Goal: Find contact information: Find contact information

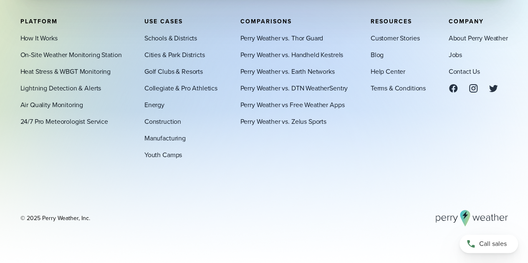
scroll to position [2921, 0]
click at [393, 86] on link "Terms & Conditions" at bounding box center [397, 88] width 55 height 10
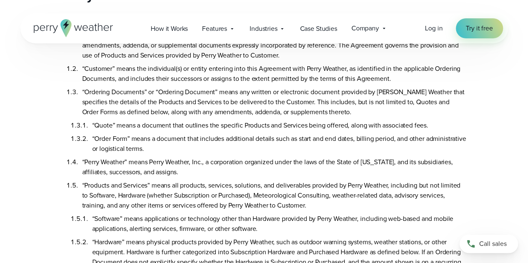
scroll to position [83, 0]
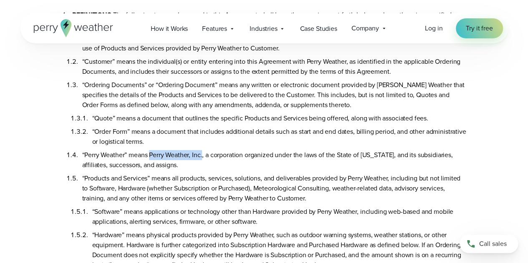
drag, startPoint x: 203, startPoint y: 156, endPoint x: 150, endPoint y: 157, distance: 53.0
click at [150, 157] on li "“Perry Weather” means Perry Weather, Inc., a corporation organized under the la…" at bounding box center [274, 158] width 384 height 23
copy li "Perry Weather, Inc."
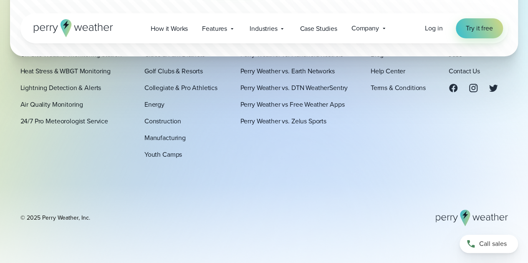
scroll to position [5029, 0]
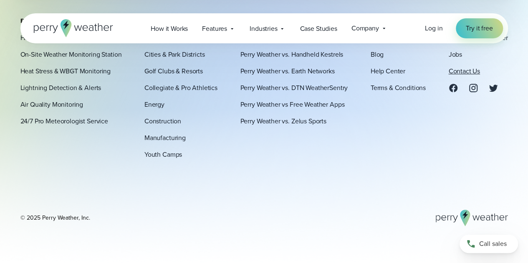
click at [454, 72] on link "Contact Us" at bounding box center [463, 71] width 31 height 10
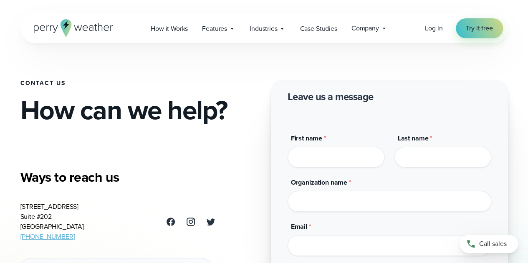
drag, startPoint x: 59, startPoint y: 219, endPoint x: 21, endPoint y: 210, distance: 39.1
click at [21, 210] on address "3102 Oak Lawn Ave Suite #202 Dallas, TX 75219 (469) 546-5082" at bounding box center [51, 222] width 63 height 40
copy address "3102 Oak Lawn Ave Suite #202"
